Goal: Information Seeking & Learning: Learn about a topic

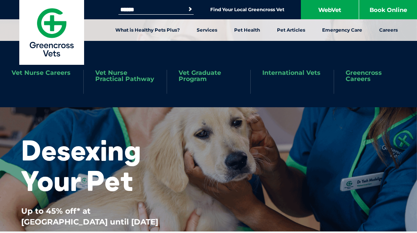
click at [110, 76] on link "Vet Nurse Practical Pathway" at bounding box center [125, 76] width 60 height 12
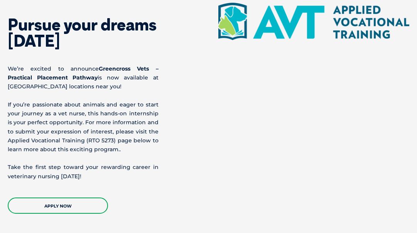
scroll to position [922, 0]
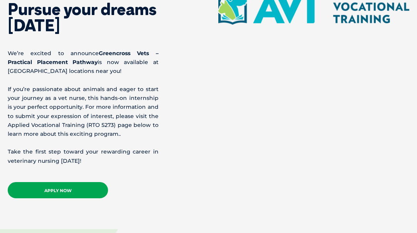
click at [64, 187] on link "APPLY NOW" at bounding box center [58, 190] width 100 height 16
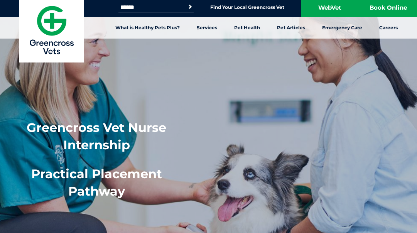
scroll to position [0, 0]
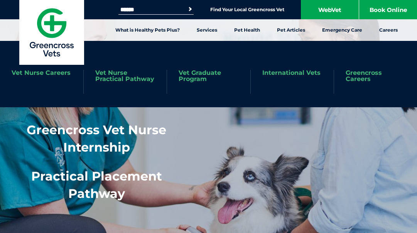
click at [46, 74] on link "Vet Nurse Careers" at bounding box center [41, 73] width 59 height 6
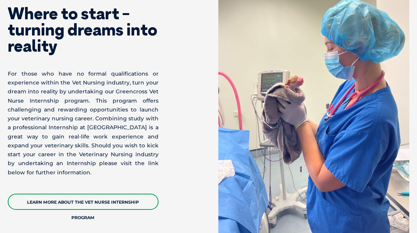
scroll to position [1915, 0]
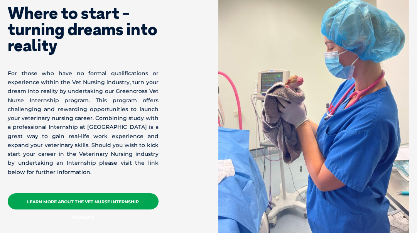
click at [130, 193] on link "Learn More about the Vet Nurse Internship Program" at bounding box center [83, 201] width 151 height 16
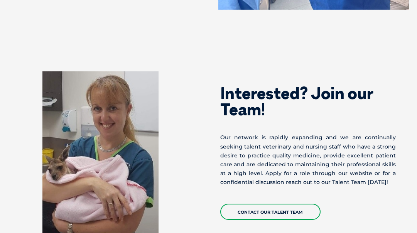
scroll to position [2246, 0]
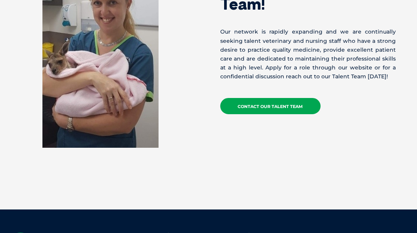
click at [276, 98] on link "Contact our Talent Team" at bounding box center [270, 106] width 100 height 16
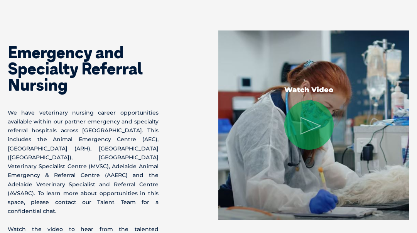
scroll to position [683, 0]
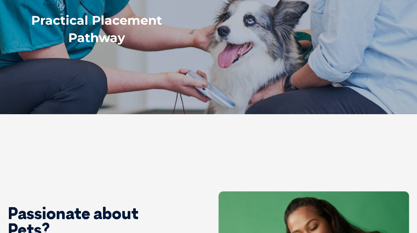
scroll to position [158, 0]
